Goal: Check status: Check status

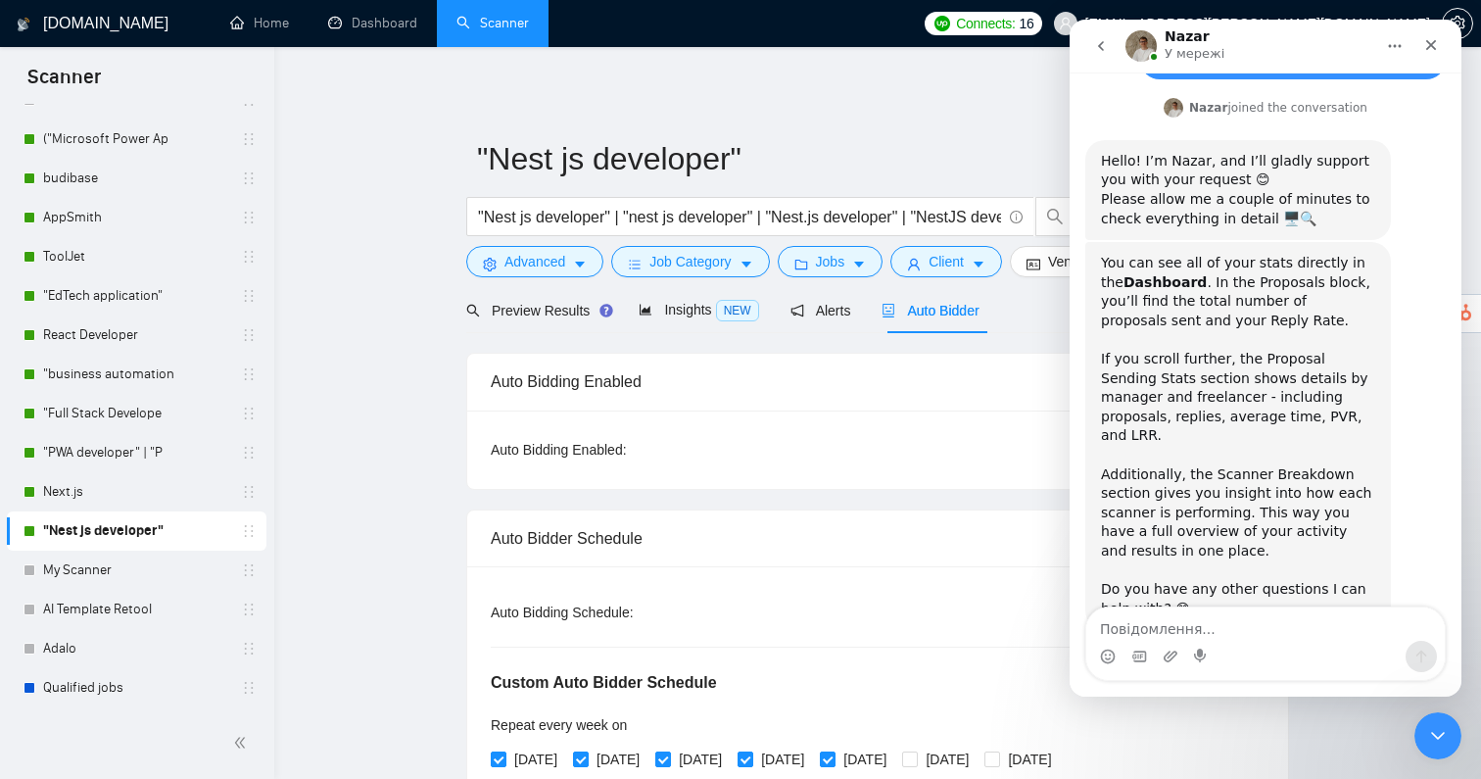
scroll to position [652, 0]
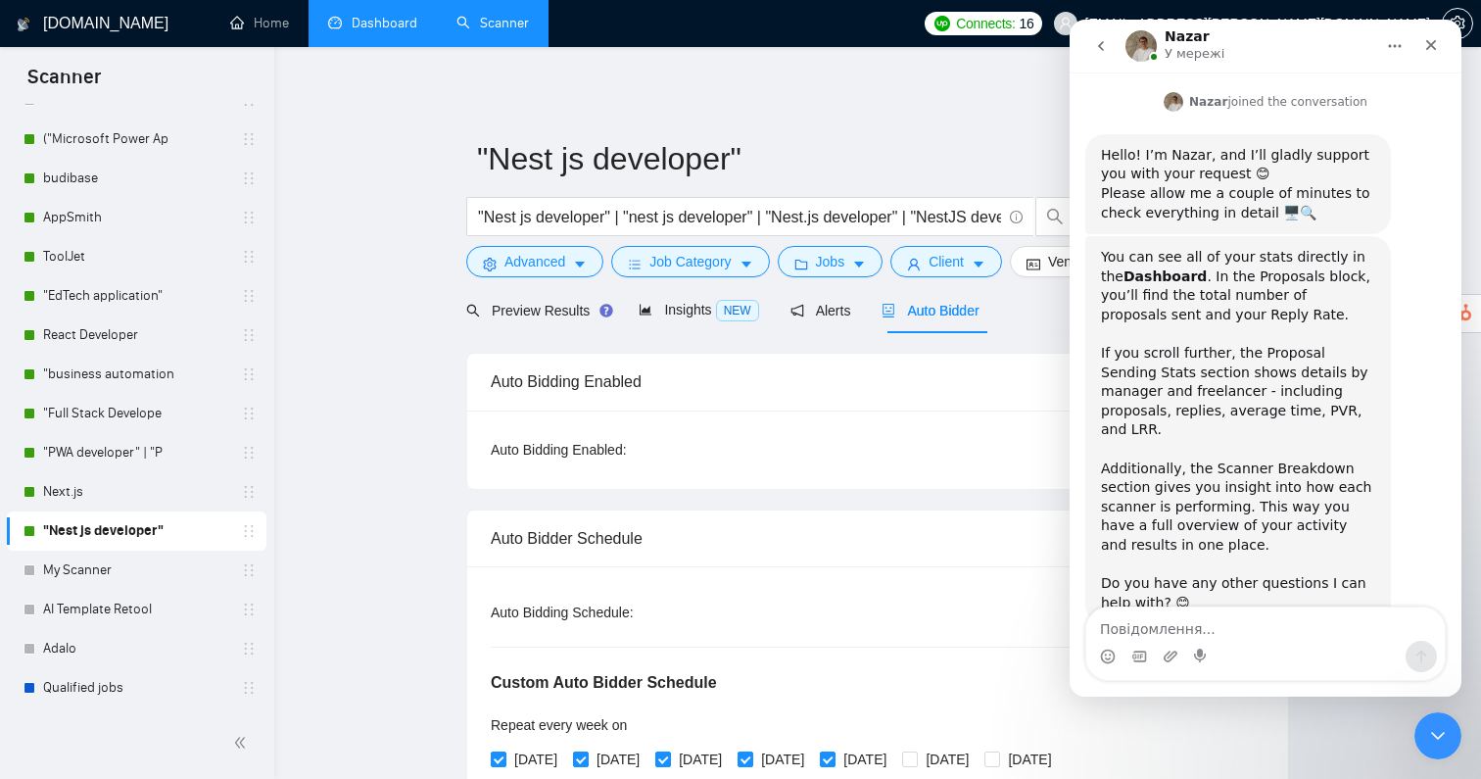
click at [359, 31] on link "Dashboard" at bounding box center [372, 23] width 89 height 17
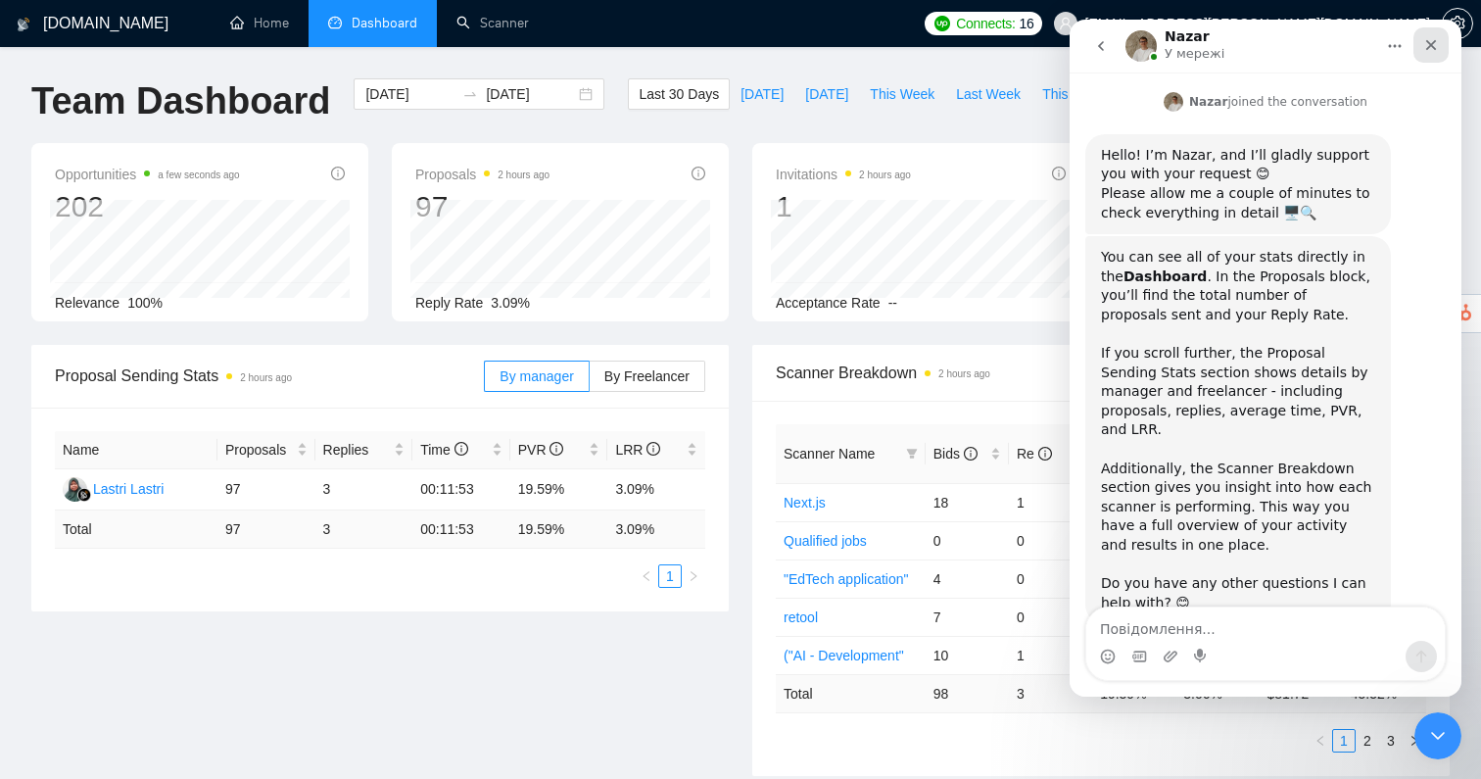
drag, startPoint x: 1424, startPoint y: 46, endPoint x: 2250, endPoint y: 162, distance: 833.8
click at [1424, 46] on icon "Закрити" at bounding box center [1431, 45] width 16 height 16
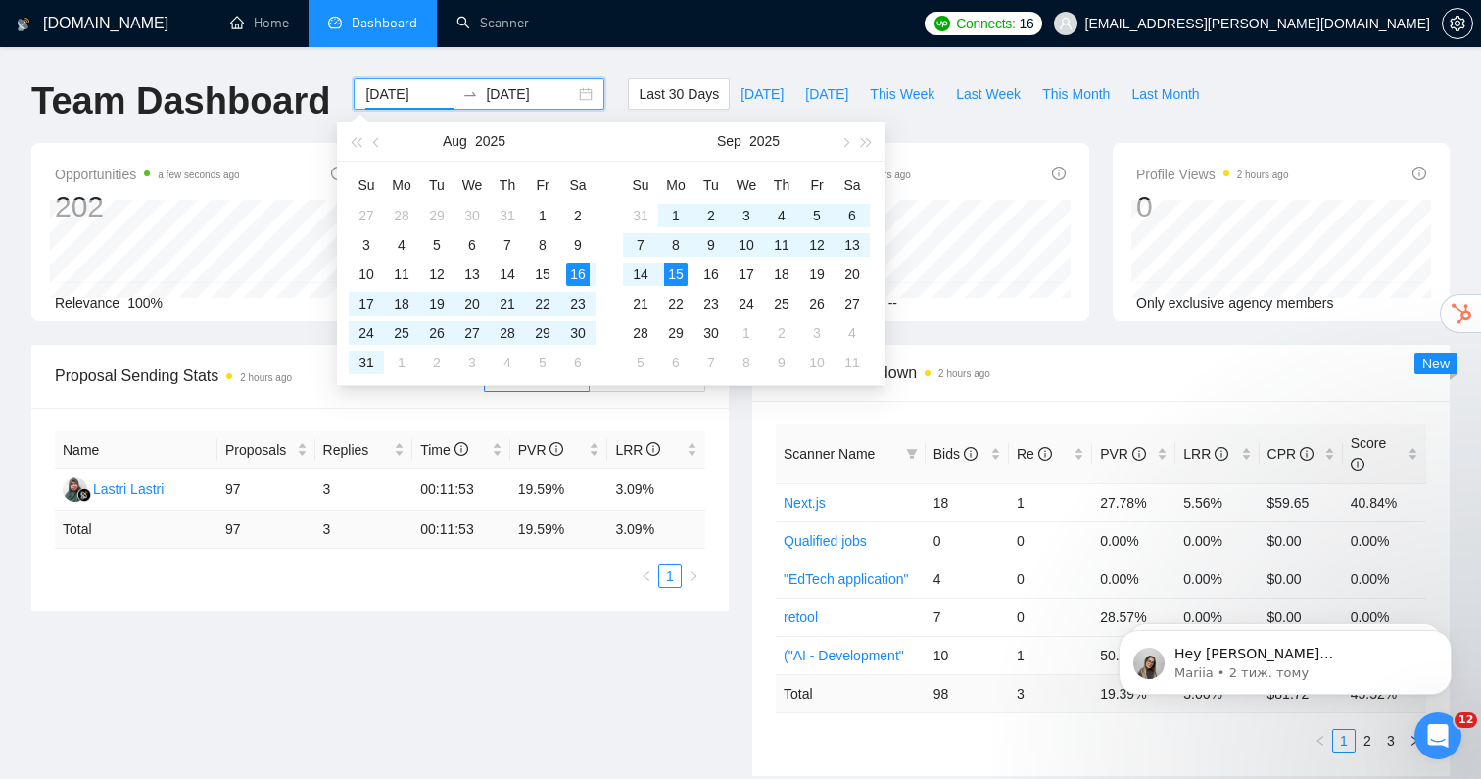
click at [425, 97] on input "[DATE]" at bounding box center [409, 94] width 89 height 22
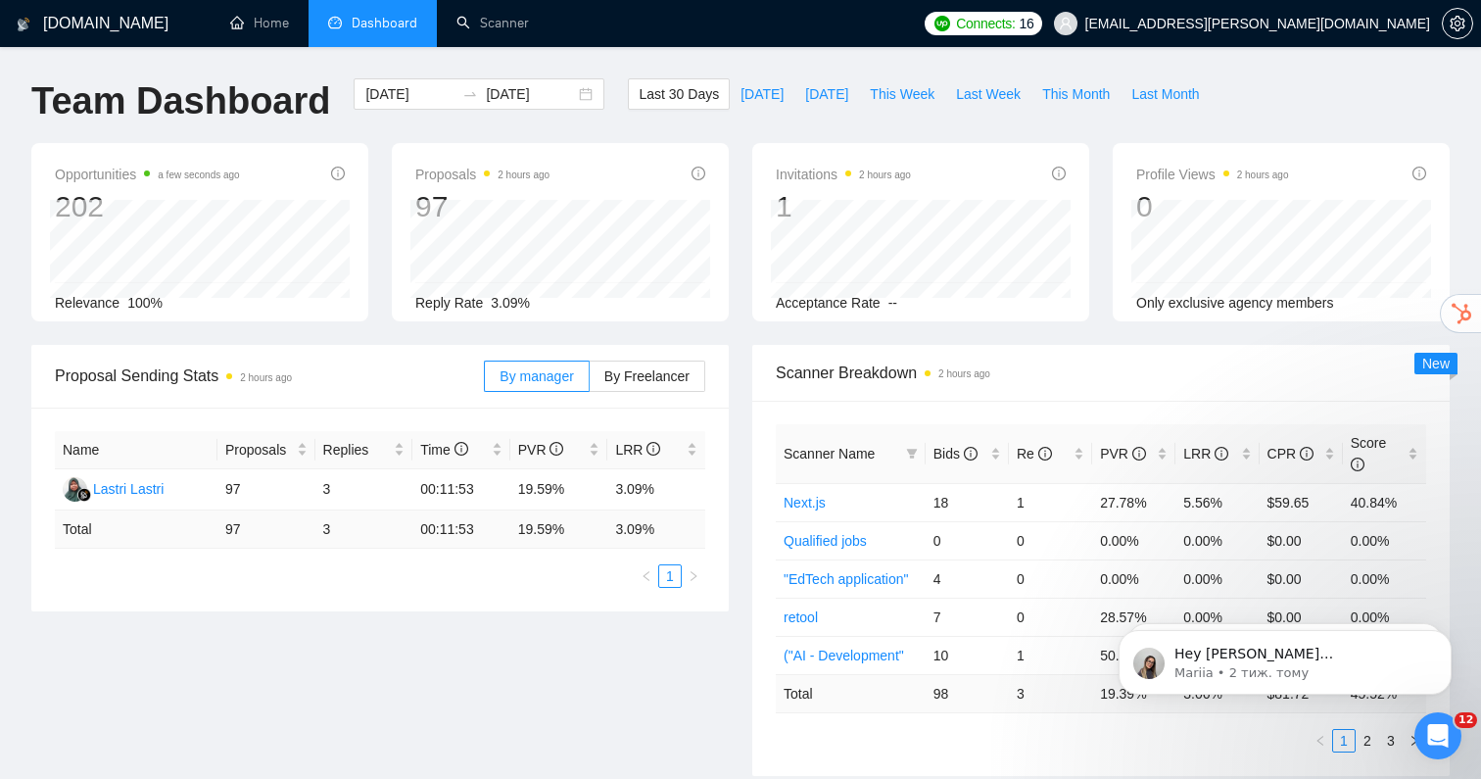
click at [244, 333] on div "Opportunities a few seconds ago 202 Relevance 100% Proposals 2 hours ago 97 Rep…" at bounding box center [741, 244] width 1442 height 202
click at [655, 685] on div "Proposal Sending Stats 2 hours ago By manager By Freelancer Name Proposals Repl…" at bounding box center [741, 572] width 1442 height 455
click at [1151, 92] on span "Last Month" at bounding box center [1165, 94] width 68 height 22
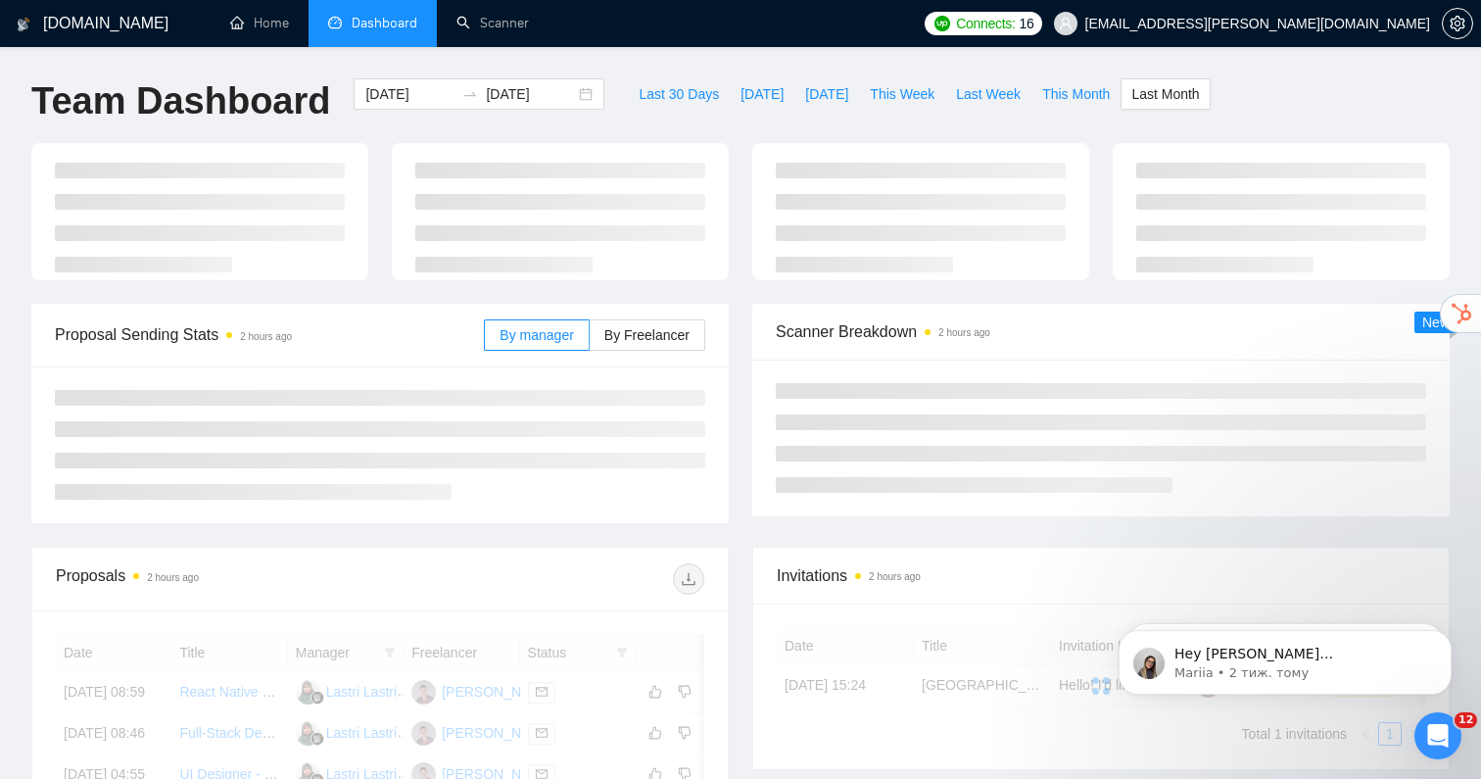
type input "[DATE]"
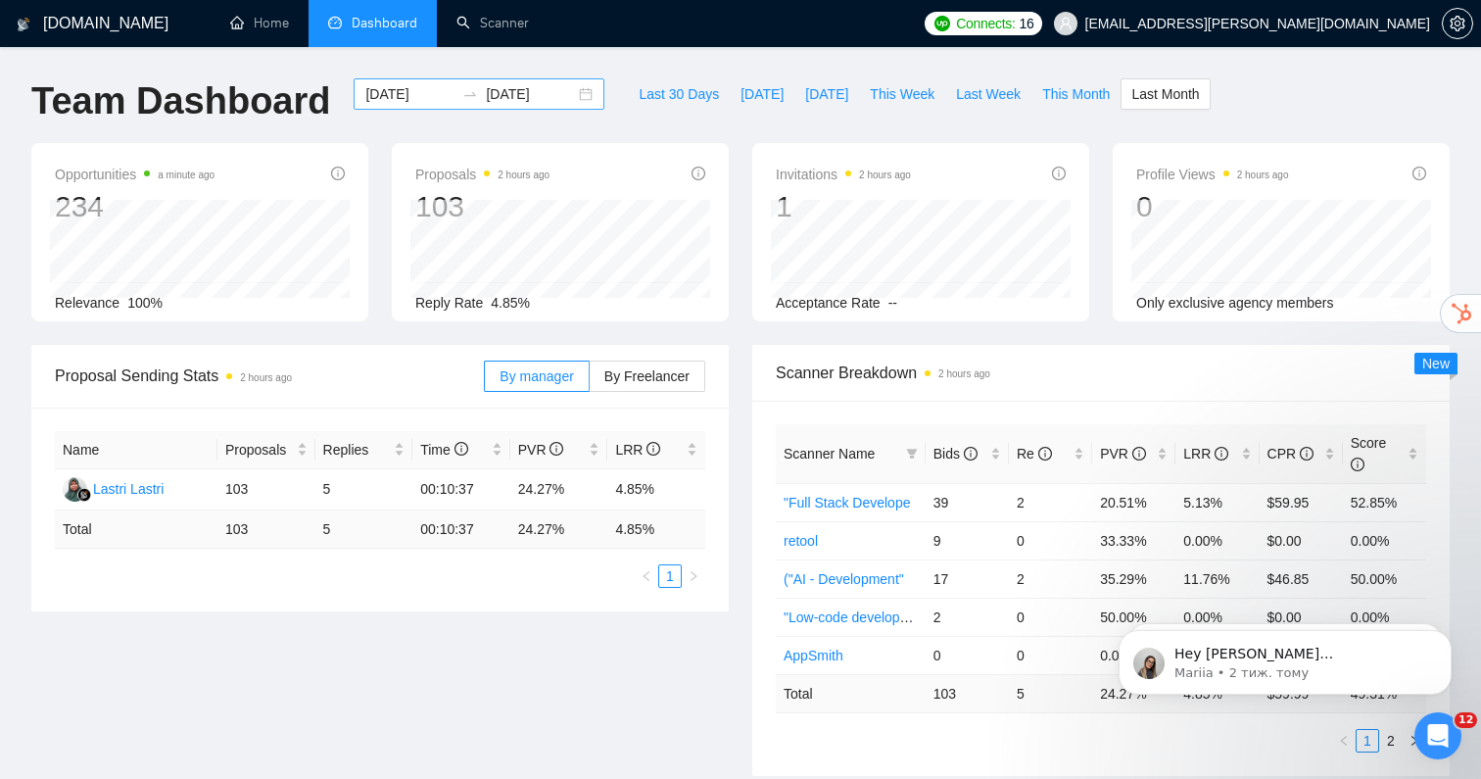
click at [522, 103] on input "[DATE]" at bounding box center [530, 94] width 89 height 22
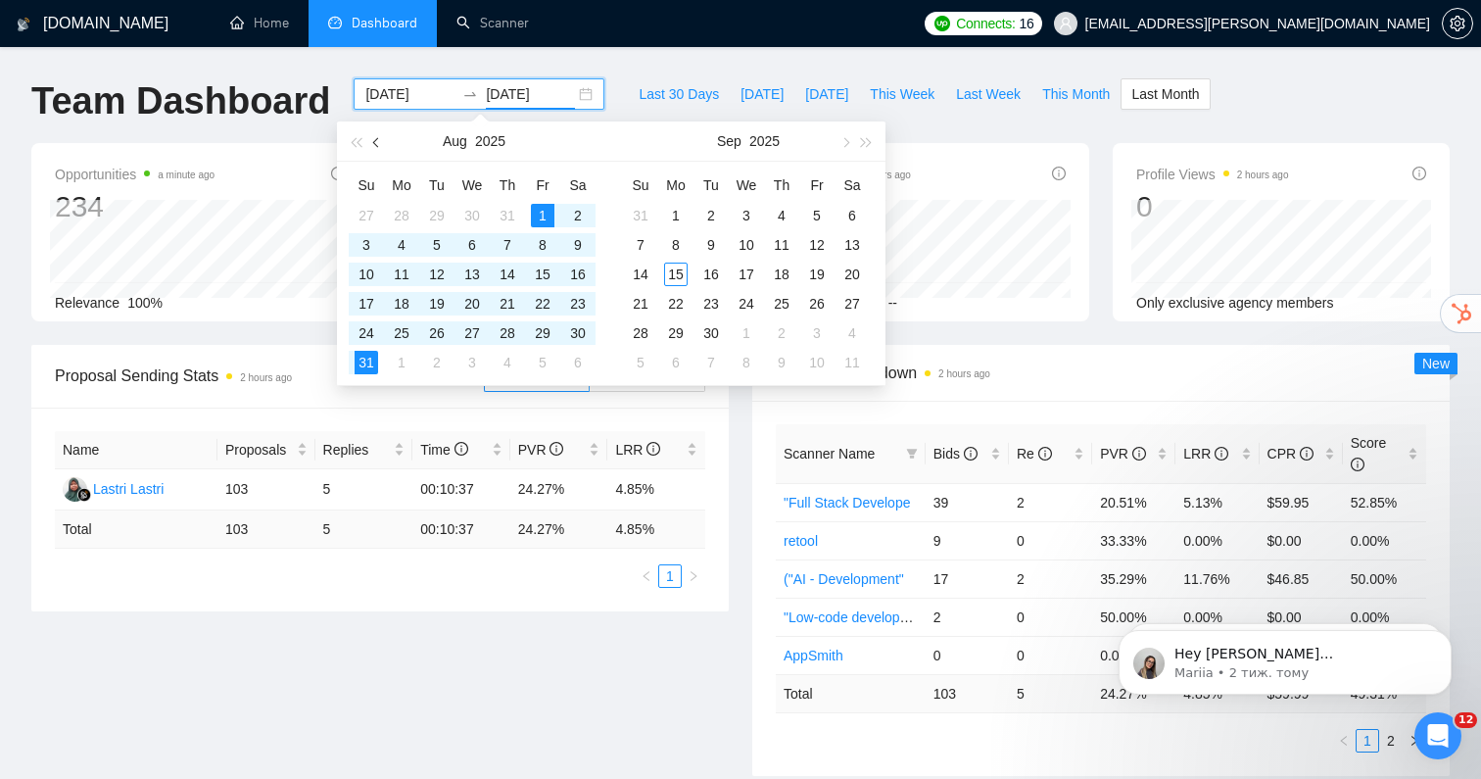
click at [374, 141] on span "button" at bounding box center [378, 142] width 10 height 10
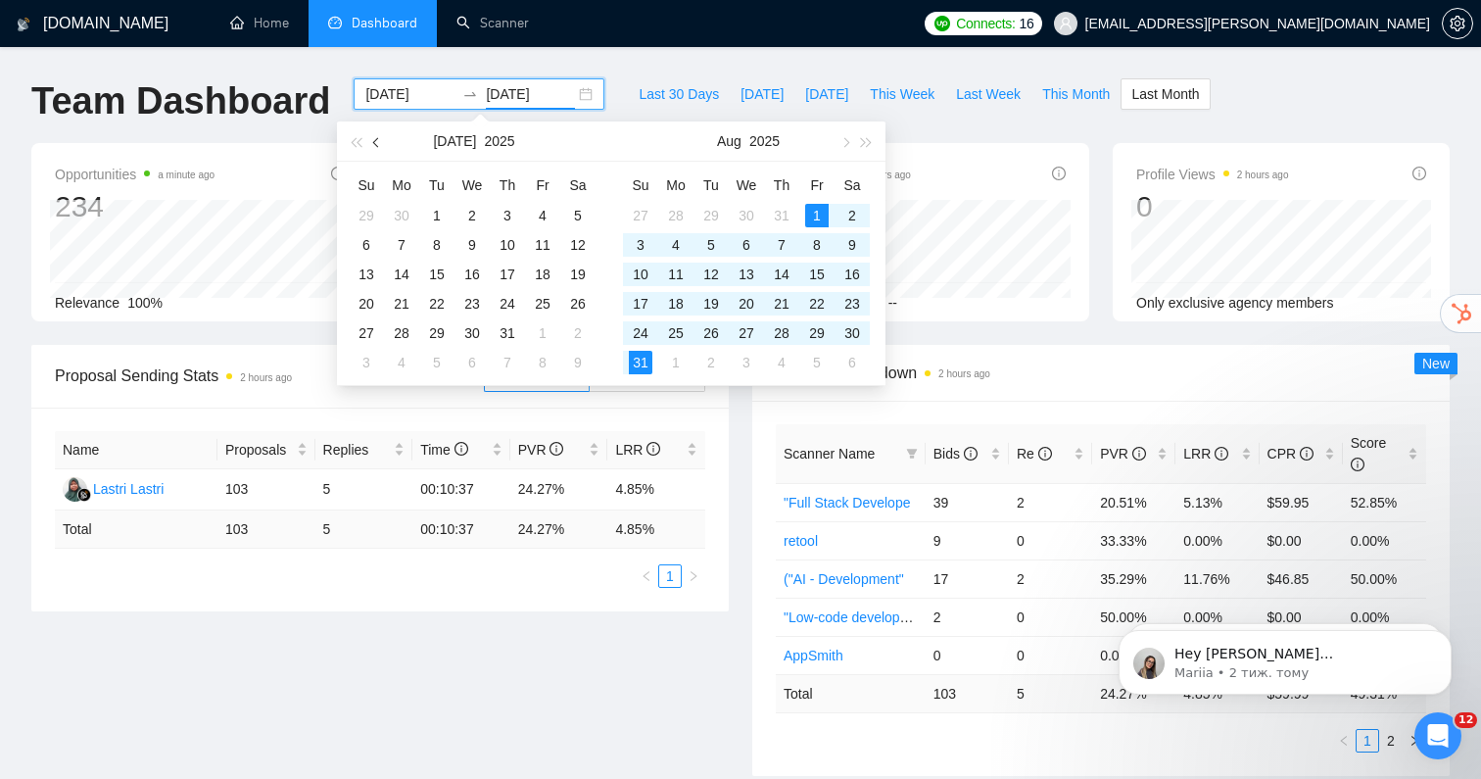
click at [374, 141] on span "button" at bounding box center [378, 142] width 10 height 10
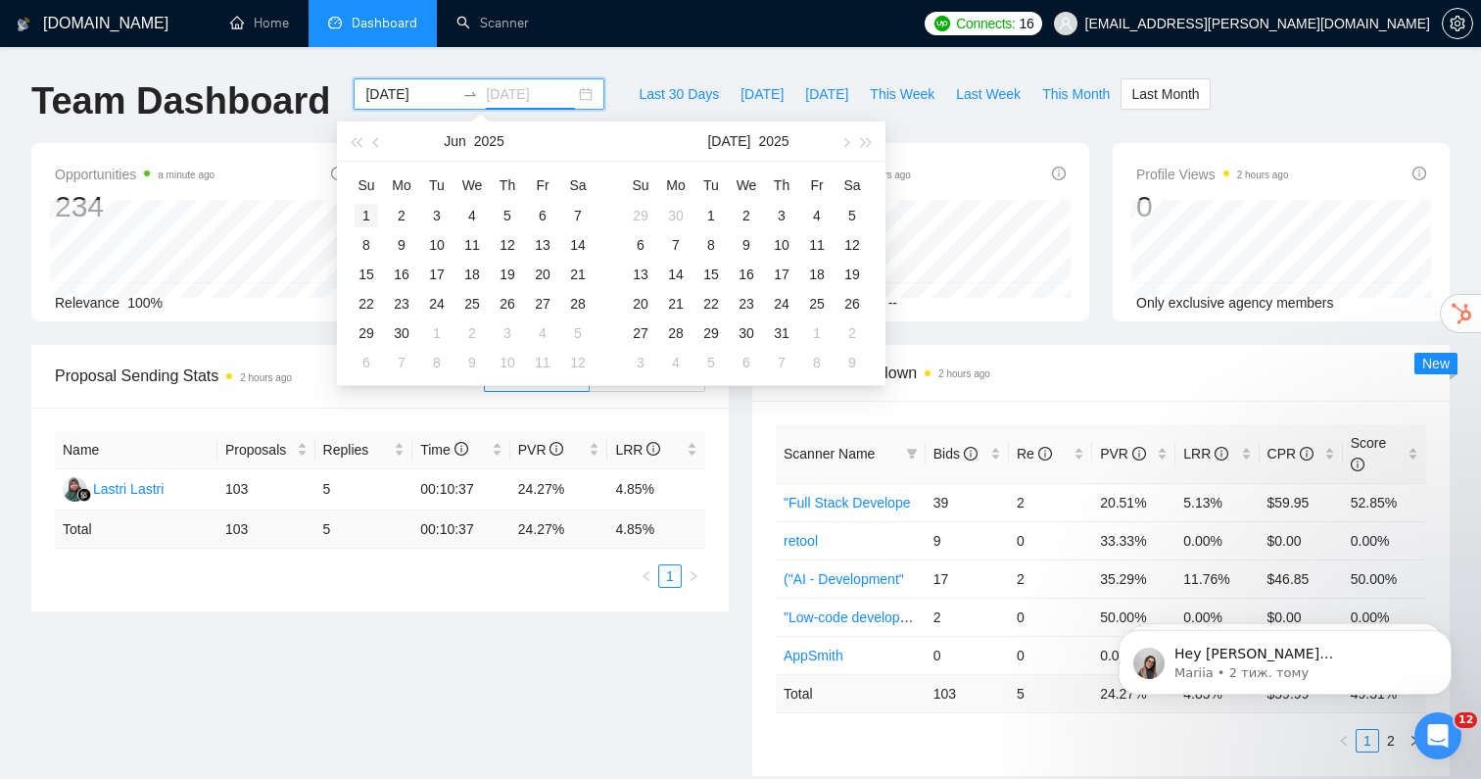
type input "[DATE]"
click at [369, 209] on div "1" at bounding box center [367, 216] width 24 height 24
click at [384, 96] on input at bounding box center [409, 94] width 89 height 22
click at [375, 140] on span "button" at bounding box center [378, 142] width 10 height 10
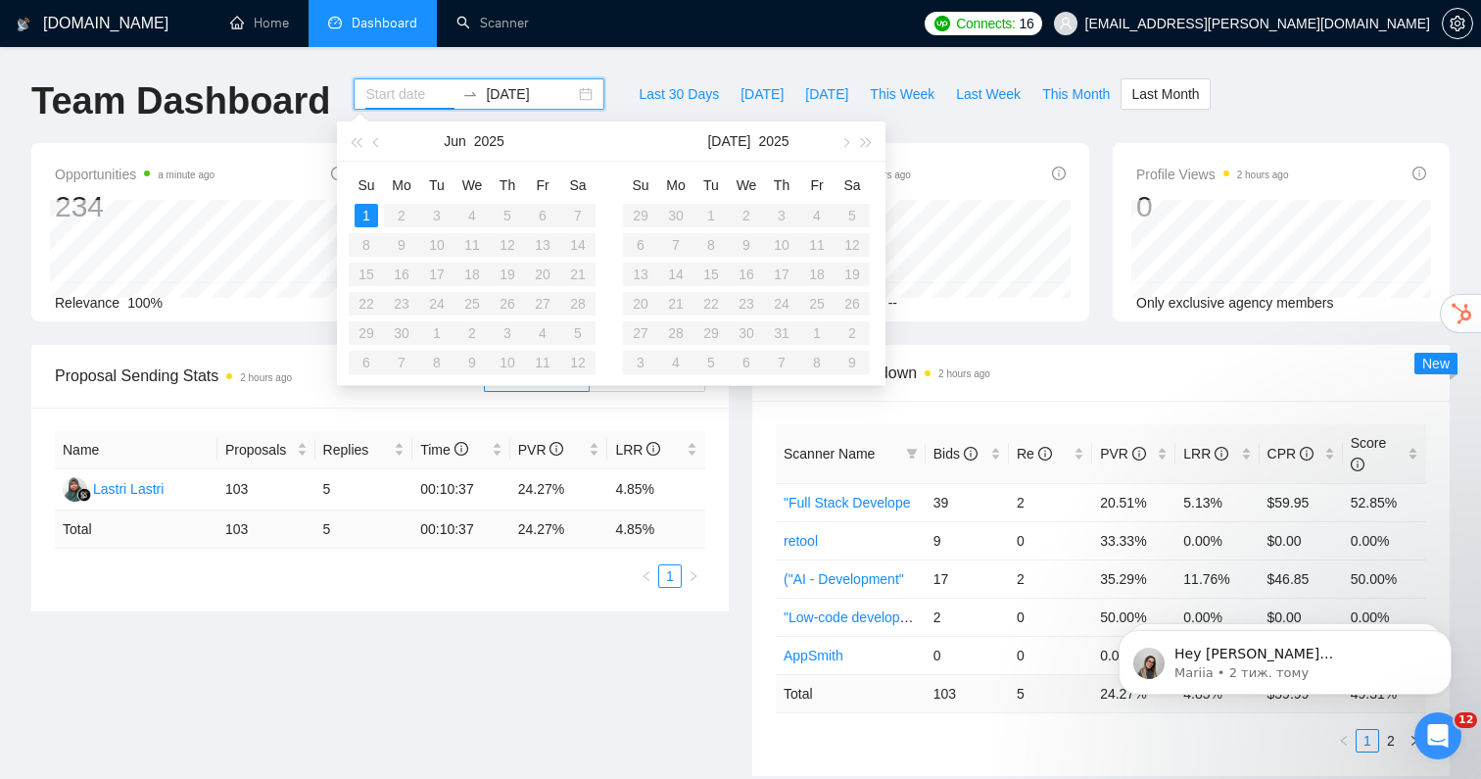
type input "[DATE]"
click at [364, 212] on div "1" at bounding box center [367, 216] width 24 height 24
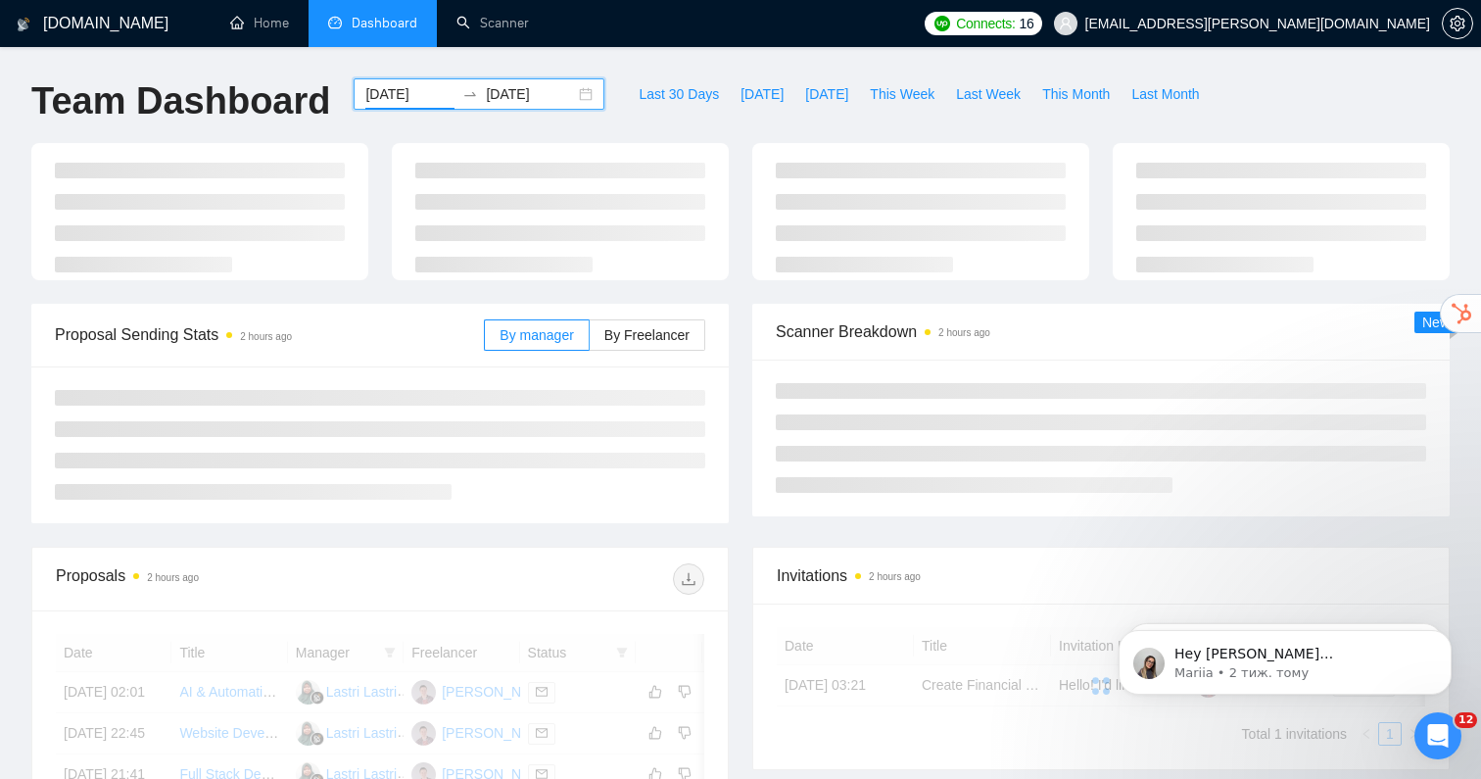
click at [531, 97] on input "[DATE]" at bounding box center [530, 94] width 89 height 22
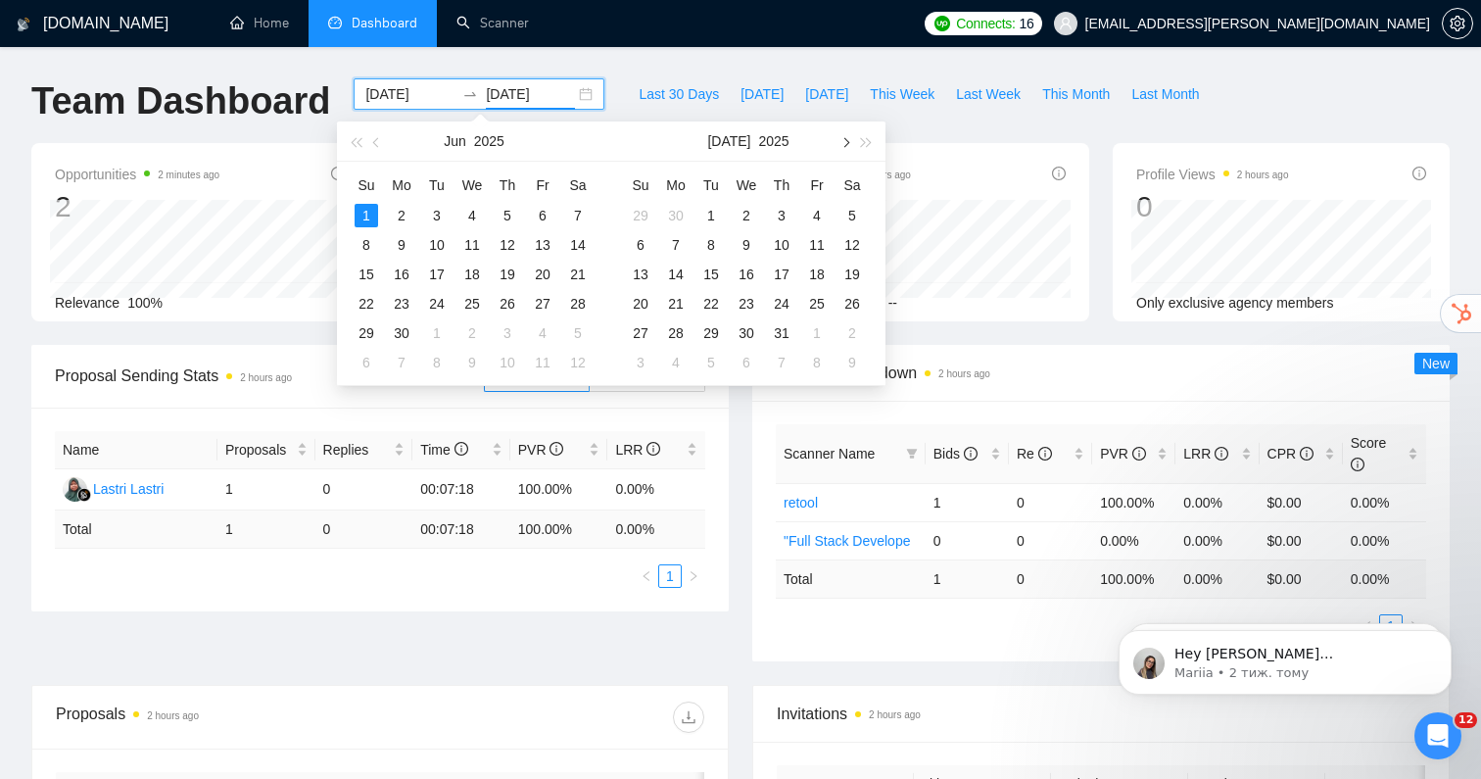
click at [844, 143] on span "button" at bounding box center [844, 142] width 10 height 10
type input "[DATE]"
click at [640, 358] on div "31" at bounding box center [641, 363] width 24 height 24
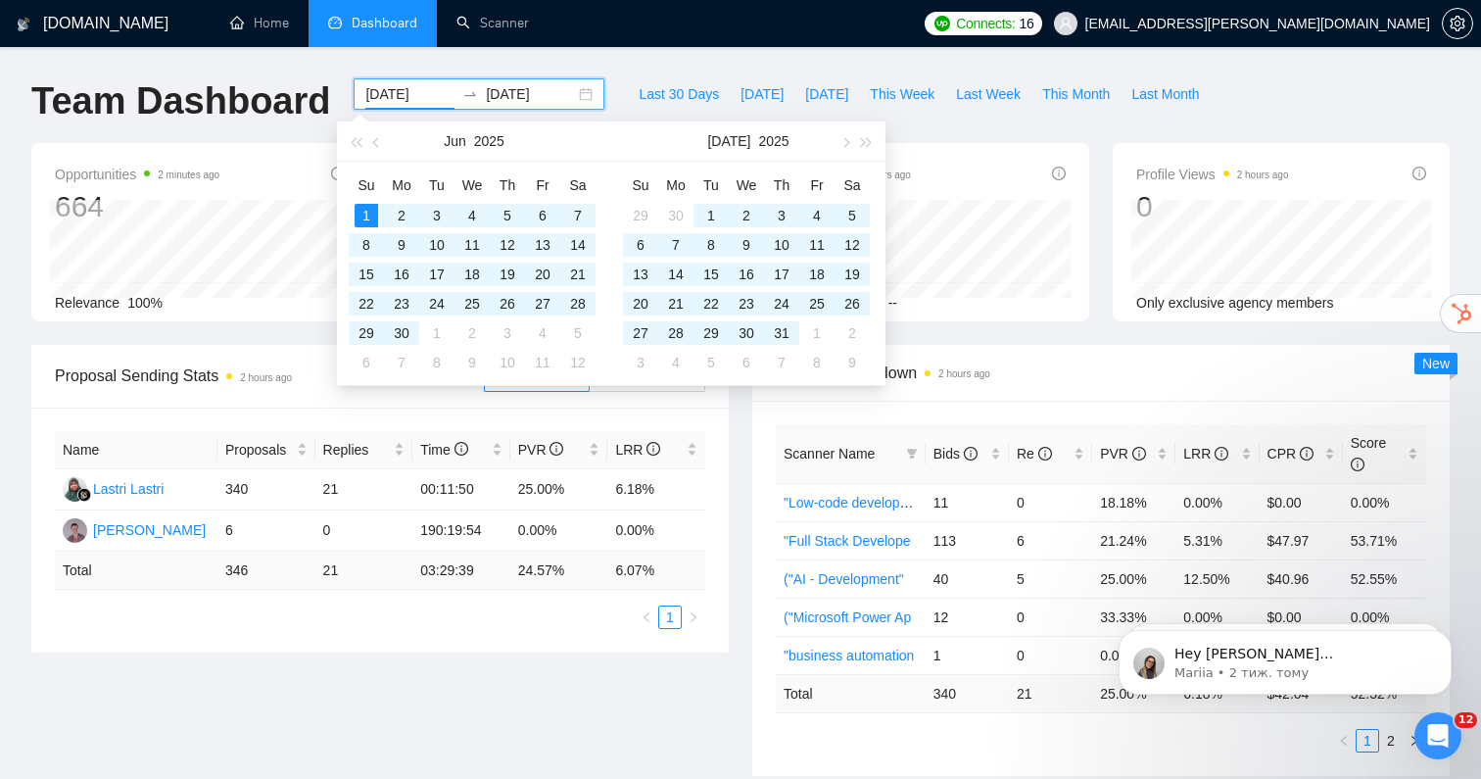
click at [1110, 356] on div "Scanner Breakdown 2 hours ago" at bounding box center [1101, 373] width 650 height 56
